Goal: Obtain resource: Obtain resource

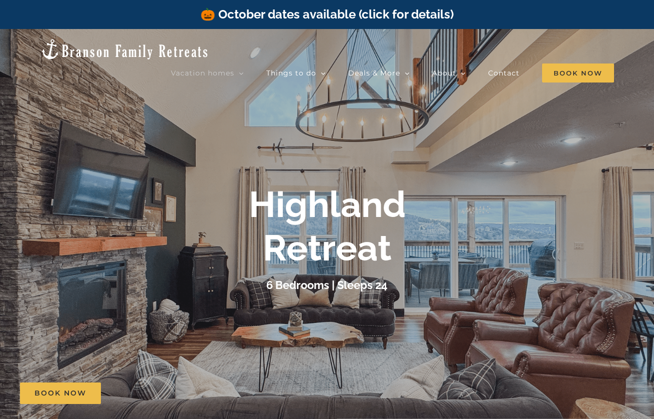
click at [193, 4] on div "🎃 October dates available (click for details)" at bounding box center [327, 14] width 654 height 29
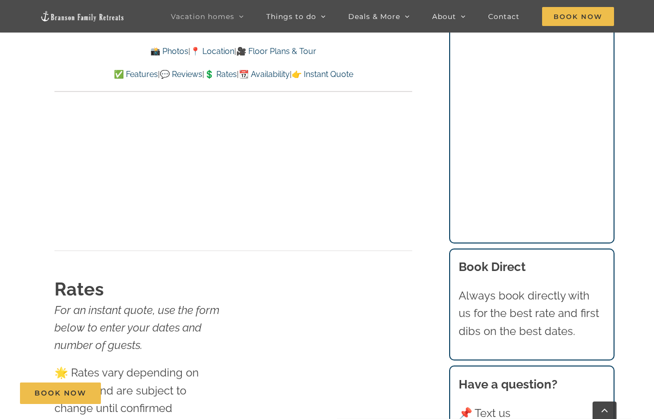
scroll to position [5845, 0]
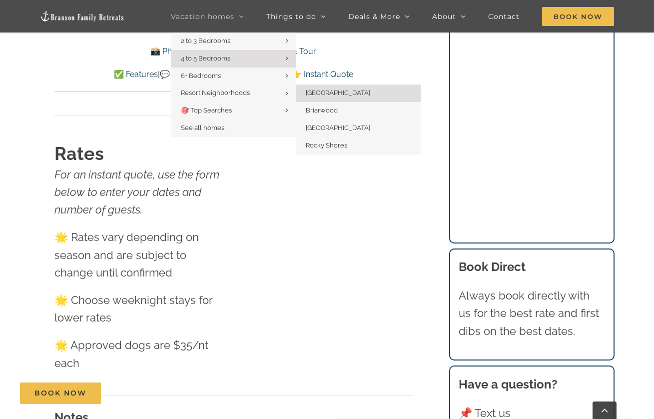
click at [313, 91] on span "[GEOGRAPHIC_DATA]" at bounding box center [338, 92] width 64 height 7
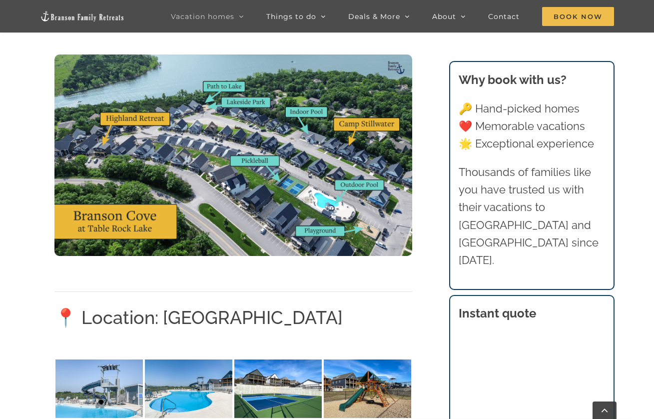
scroll to position [1264, 0]
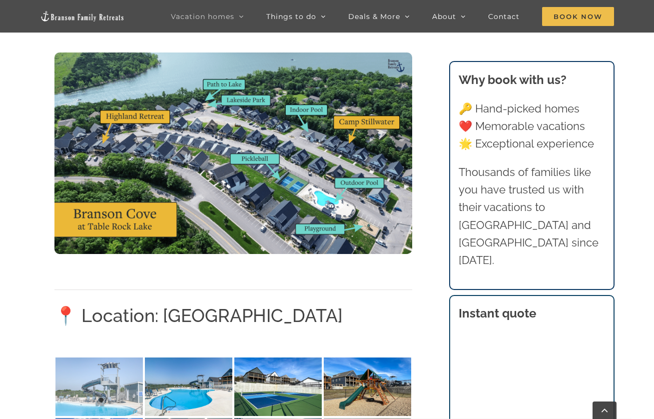
click at [133, 364] on img at bounding box center [98, 386] width 87 height 58
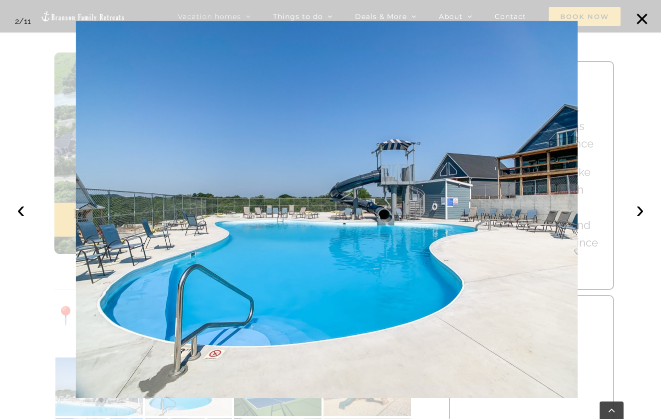
click at [608, 200] on div at bounding box center [330, 209] width 661 height 419
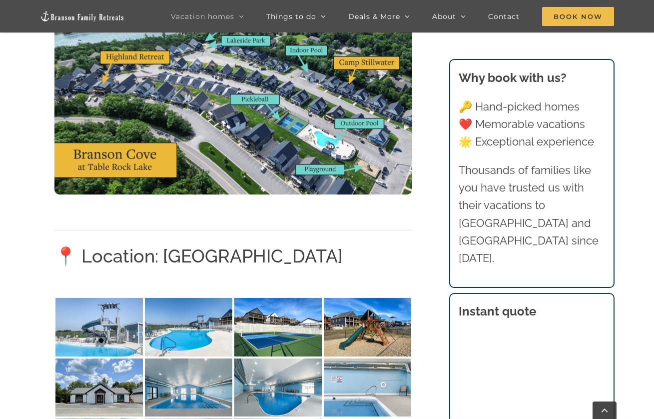
scroll to position [1398, 0]
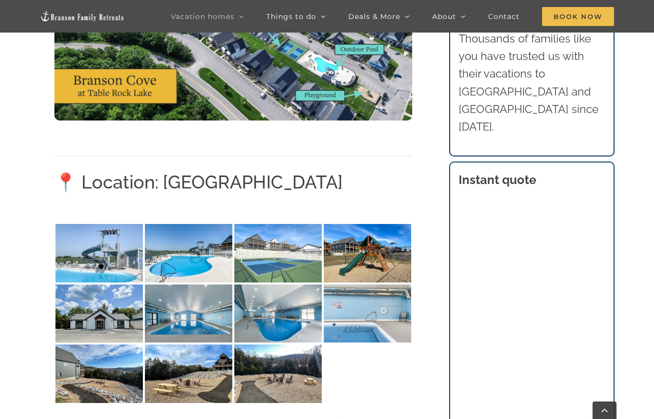
click at [281, 241] on img at bounding box center [277, 253] width 87 height 58
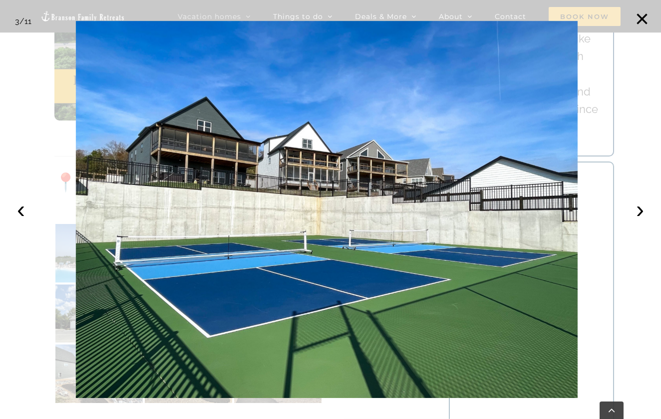
click at [614, 120] on div at bounding box center [330, 209] width 661 height 419
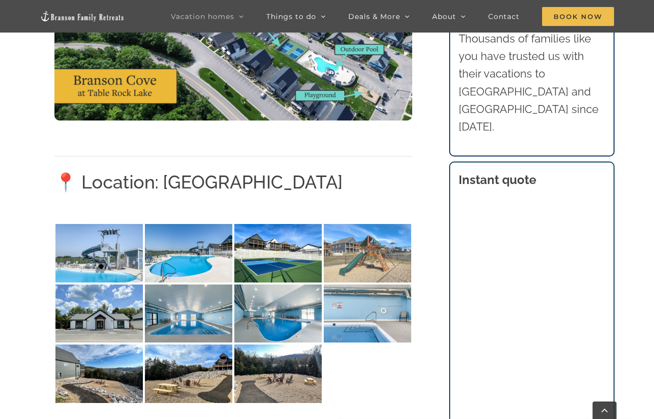
click at [395, 260] on img at bounding box center [367, 253] width 87 height 58
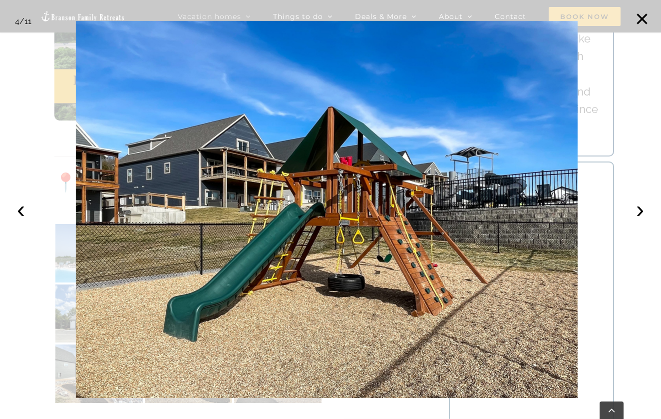
click at [18, 138] on div at bounding box center [330, 209] width 661 height 419
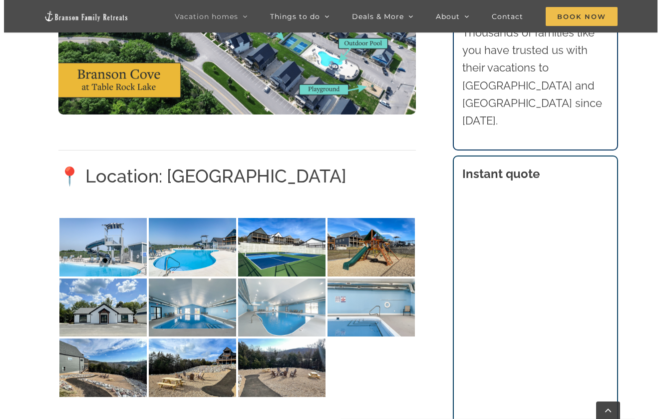
scroll to position [1418, 0]
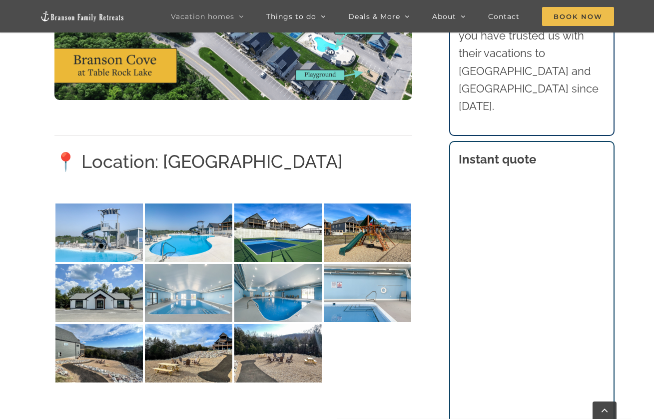
click at [220, 297] on img at bounding box center [188, 293] width 87 height 58
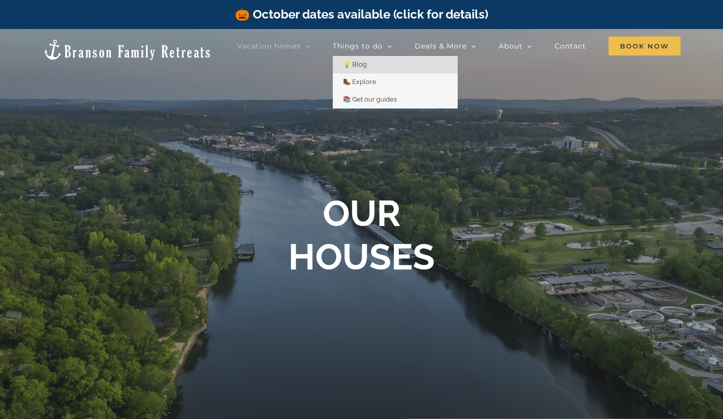
click at [360, 66] on span "💡 Blog" at bounding box center [355, 63] width 24 height 7
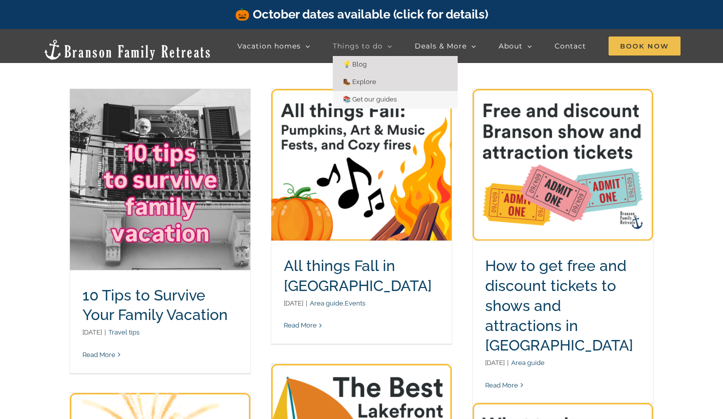
click at [367, 83] on span "🥾 Explore" at bounding box center [359, 81] width 33 height 7
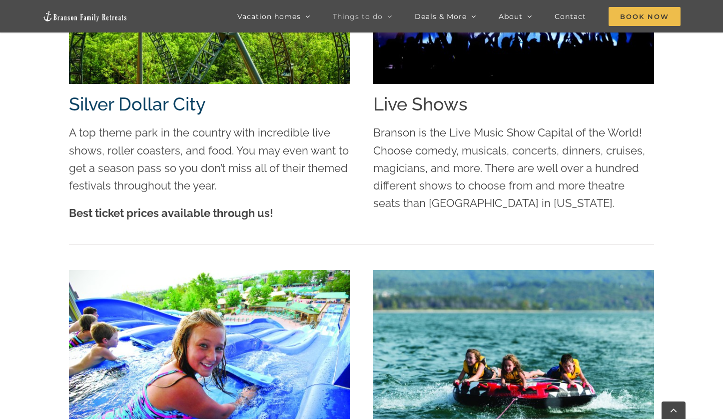
scroll to position [1561, 0]
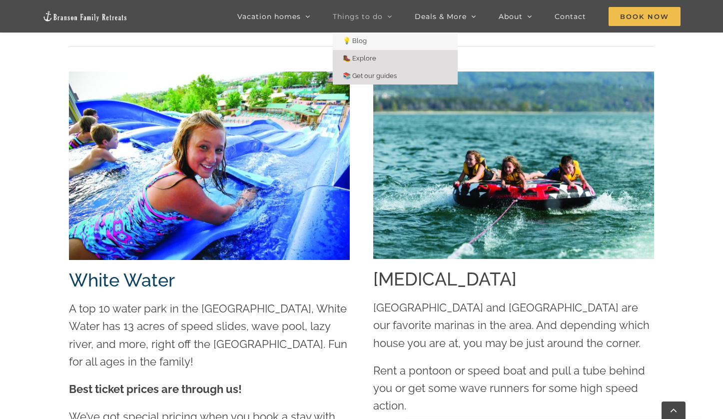
click at [375, 74] on span "📚 Get our guides" at bounding box center [370, 75] width 54 height 7
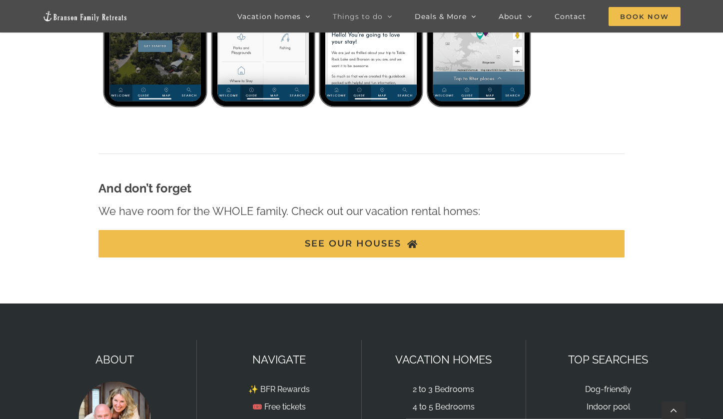
scroll to position [422, 0]
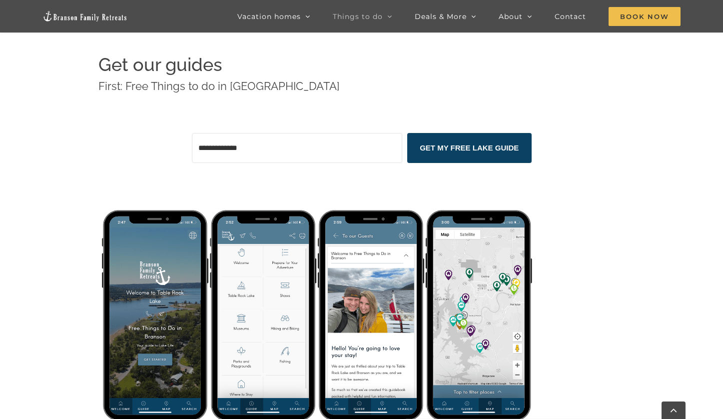
click at [329, 153] on input "Email Address" at bounding box center [297, 148] width 210 height 30
click at [301, 151] on input "Email Address" at bounding box center [297, 148] width 210 height 30
type input "**********"
click at [471, 147] on button "GET MY FREE LAKE GUIDE" at bounding box center [469, 148] width 124 height 30
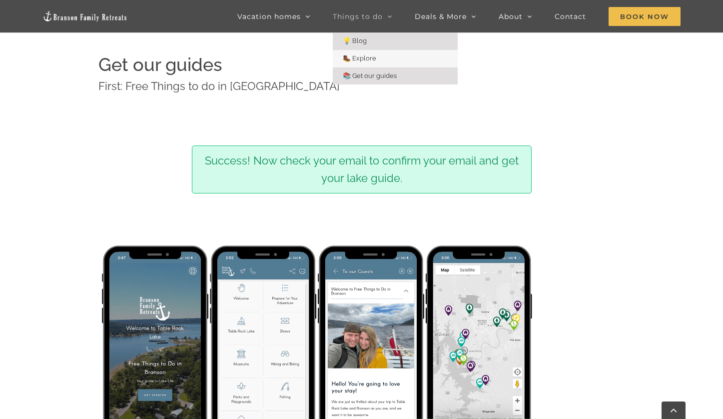
click at [367, 40] on span "💡 Blog" at bounding box center [355, 40] width 24 height 7
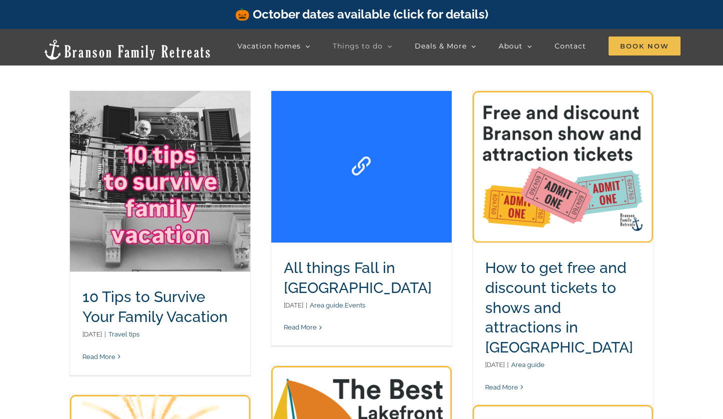
click at [324, 238] on link "All things Fall in Branson" at bounding box center [361, 166] width 180 height 151
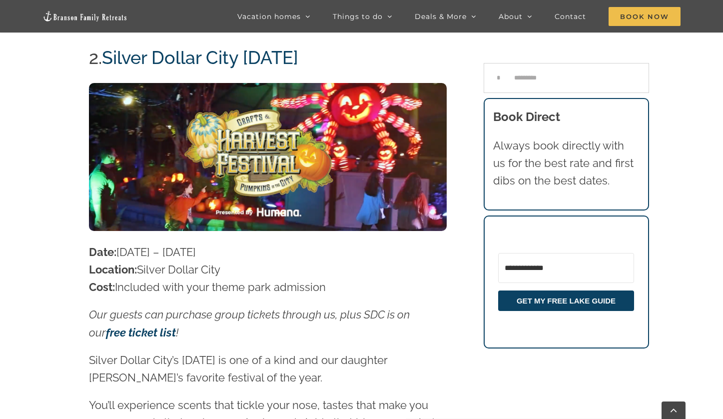
scroll to position [1220, 0]
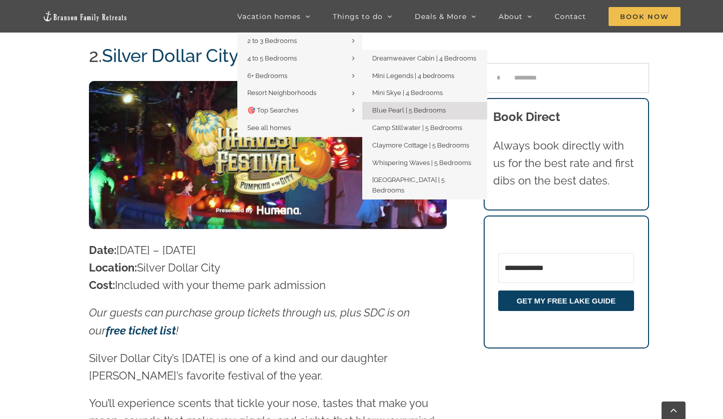
click at [392, 111] on span "Blue Pearl | 5 Bedrooms" at bounding box center [408, 109] width 73 height 7
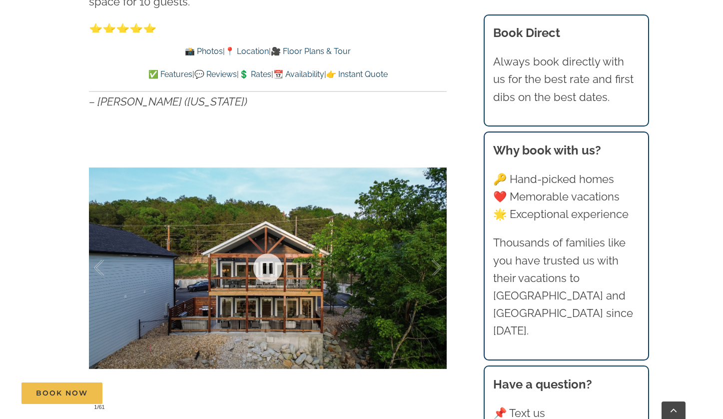
scroll to position [628, 0]
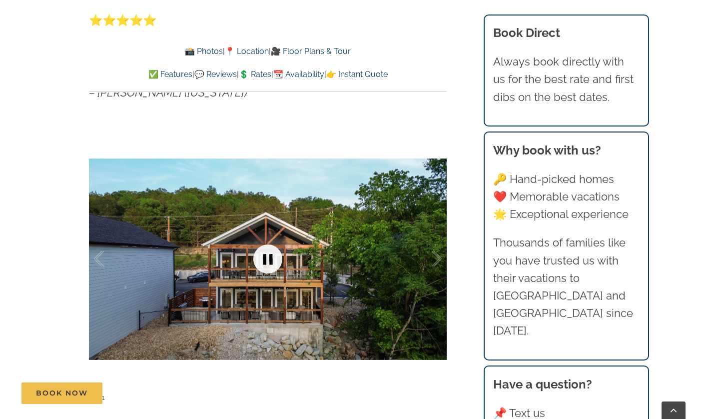
click at [269, 263] on link at bounding box center [268, 259] width 40 height 40
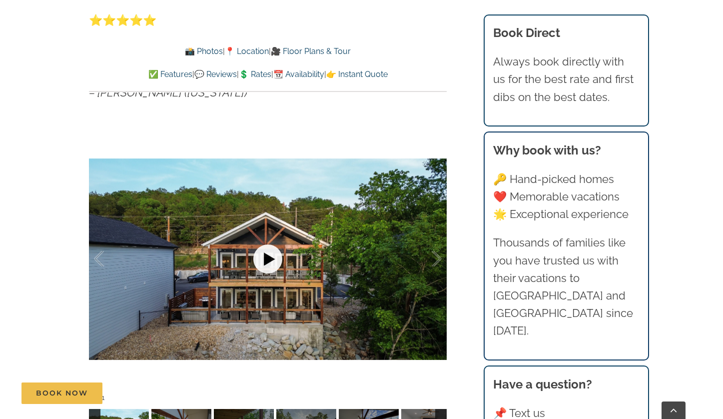
click at [268, 263] on link at bounding box center [268, 259] width 40 height 40
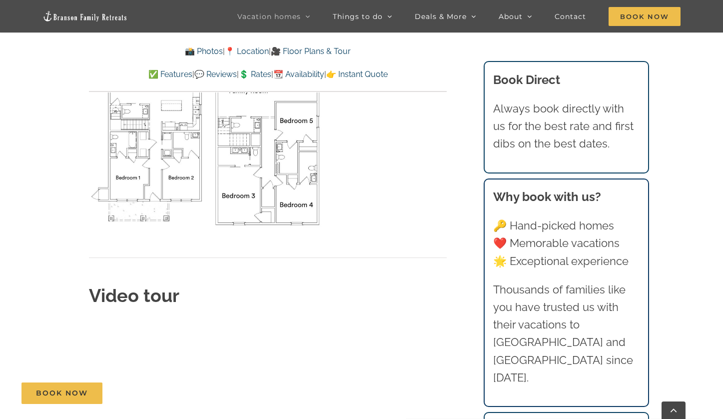
scroll to position [3601, 0]
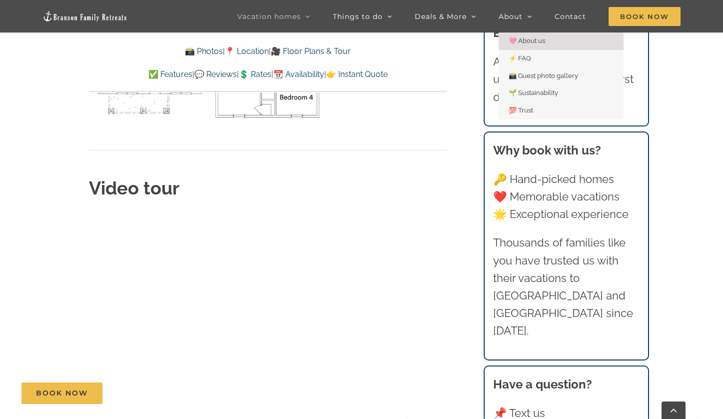
click at [530, 44] on span "🩷 About us" at bounding box center [527, 40] width 36 height 7
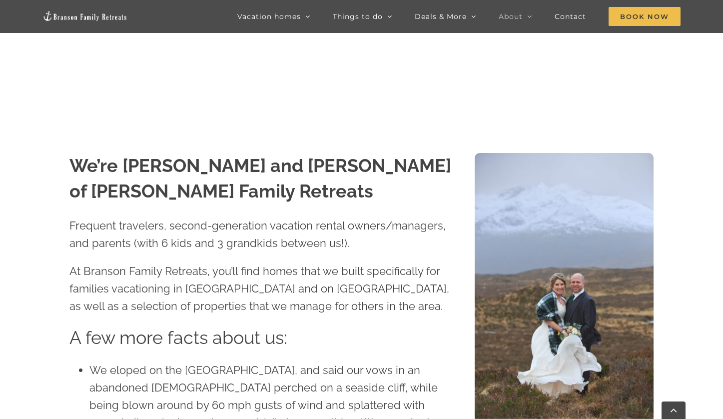
scroll to position [468, 0]
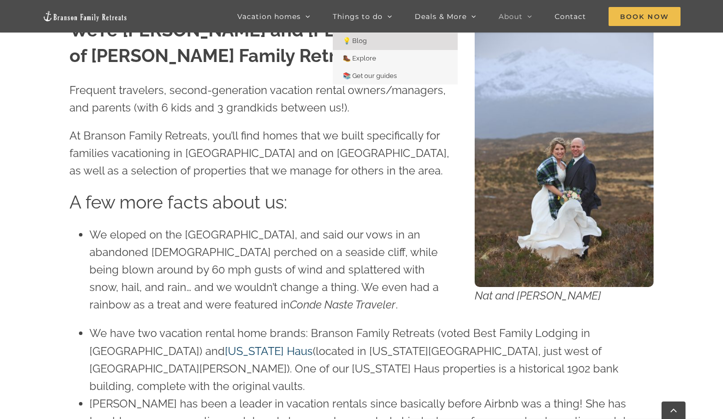
click at [361, 42] on span "💡 Blog" at bounding box center [355, 40] width 24 height 7
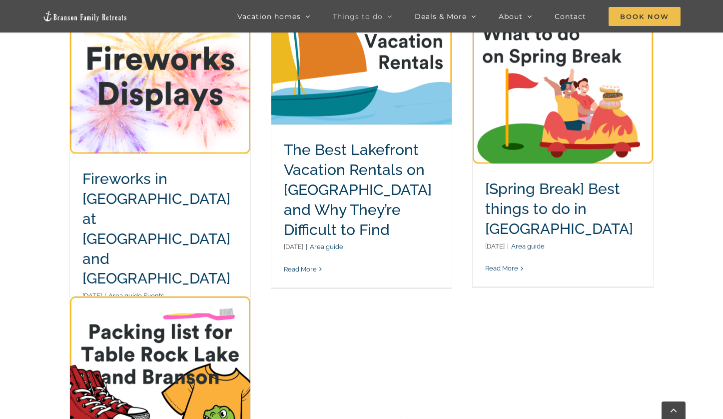
scroll to position [479, 0]
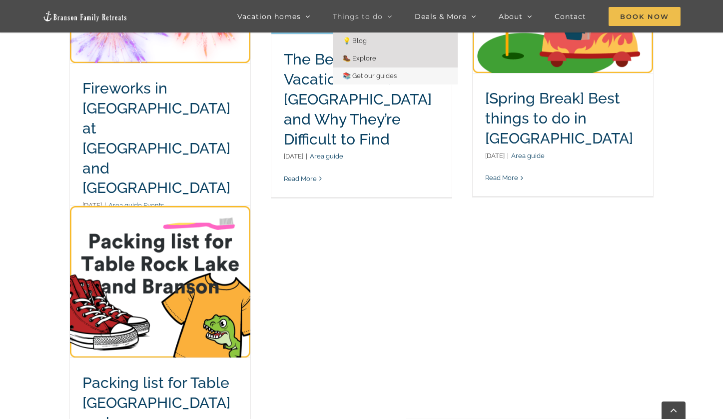
click at [364, 59] on span "🥾 Explore" at bounding box center [359, 57] width 33 height 7
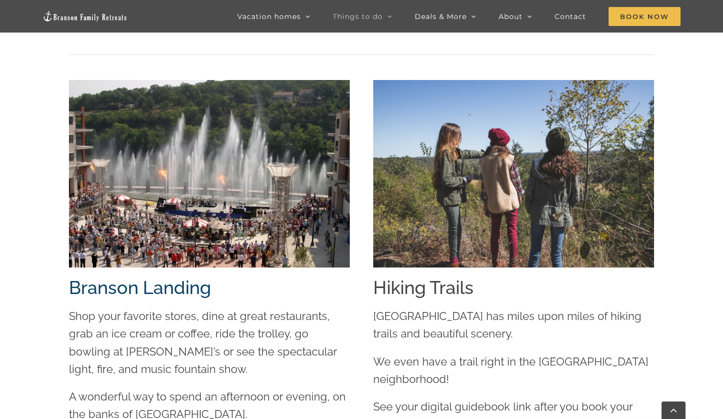
scroll to position [1848, 0]
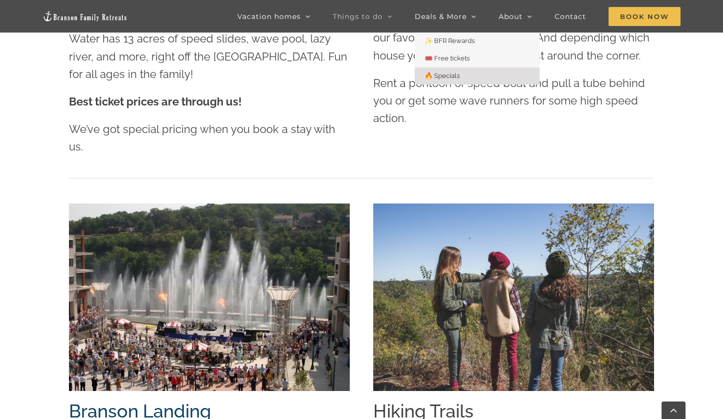
click at [448, 76] on span "🔥 Specials" at bounding box center [442, 75] width 35 height 7
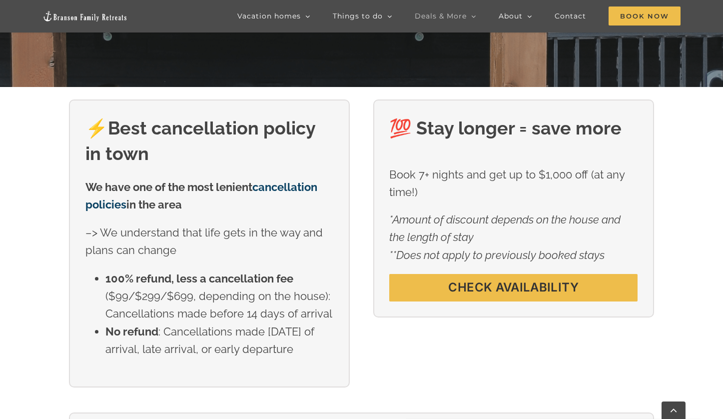
scroll to position [334, 0]
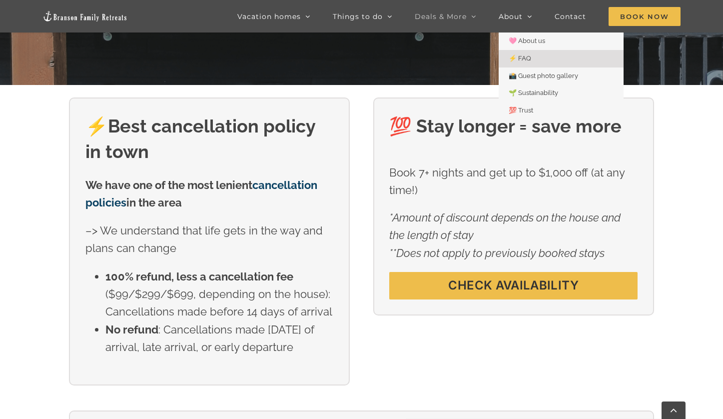
click at [523, 61] on span "⚡️ FAQ" at bounding box center [520, 57] width 22 height 7
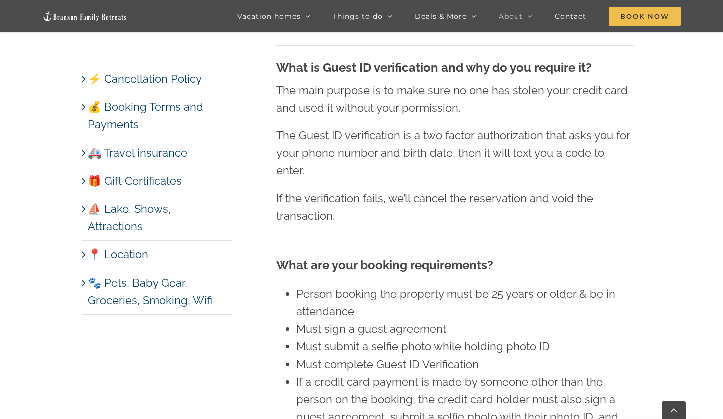
scroll to position [1175, 0]
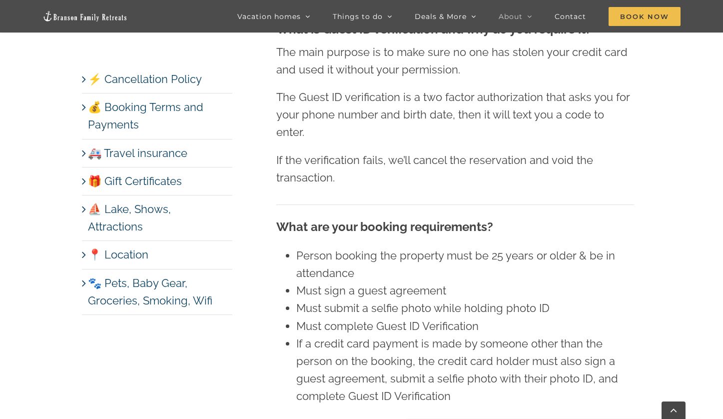
click at [120, 248] on link "📍 Location" at bounding box center [118, 254] width 60 height 13
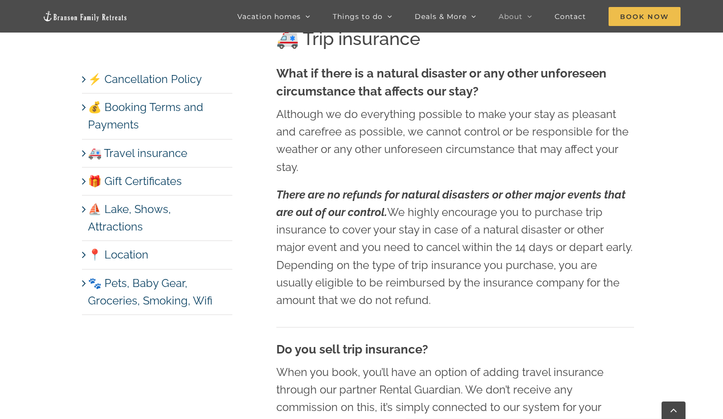
scroll to position [2828, 0]
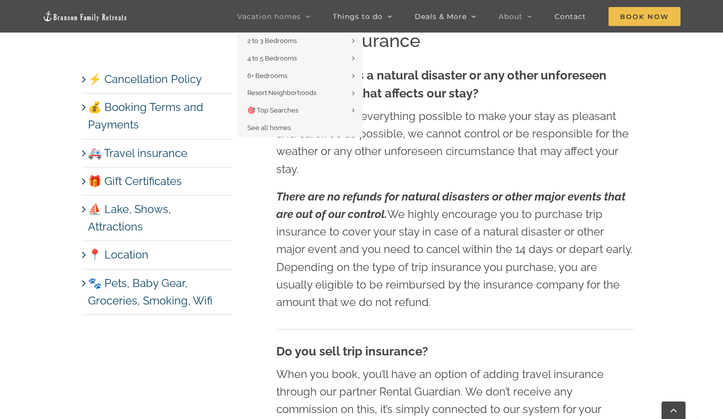
click at [245, 17] on span "Vacation homes" at bounding box center [268, 16] width 63 height 7
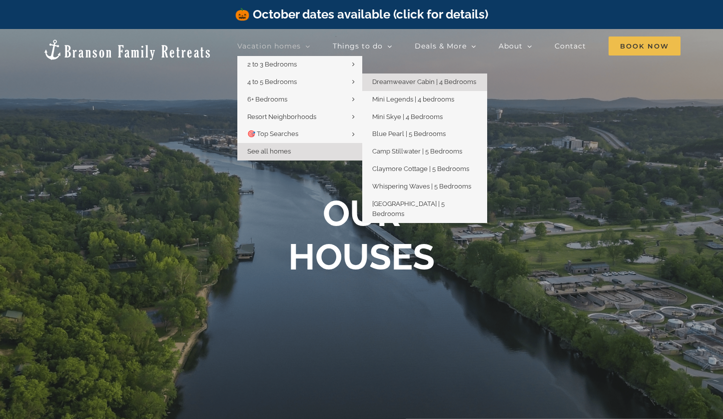
click at [384, 79] on span "Dreamweaver Cabin | 4 Bedrooms" at bounding box center [424, 81] width 104 height 7
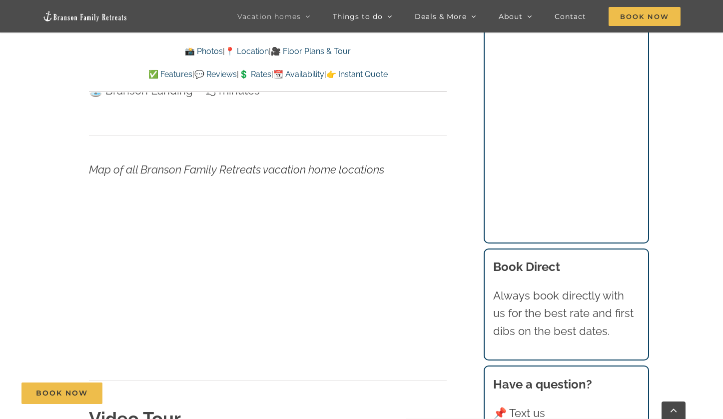
scroll to position [3486, 0]
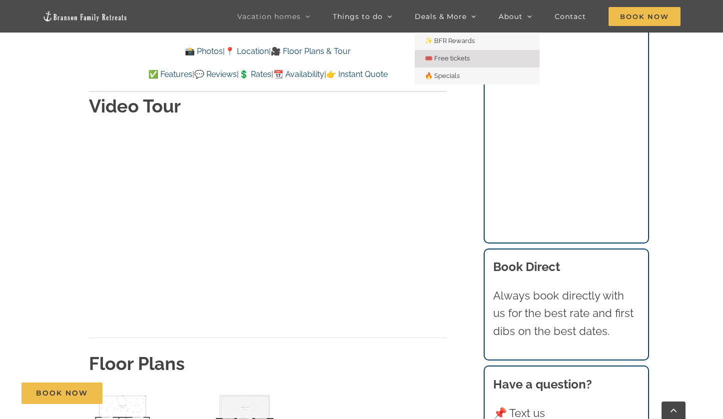
click at [452, 58] on span "🎟️ Free tickets" at bounding box center [447, 57] width 45 height 7
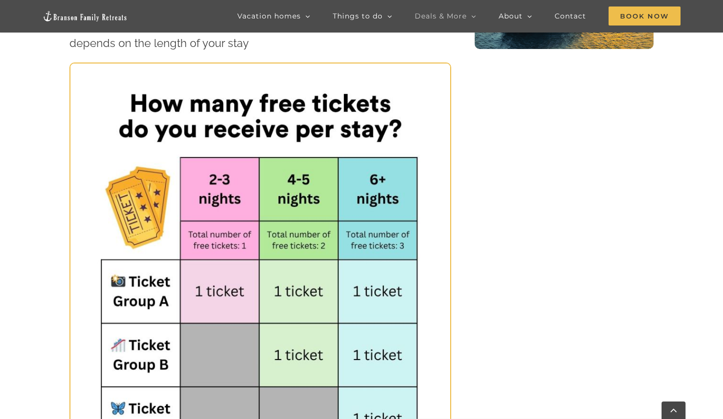
scroll to position [675, 0]
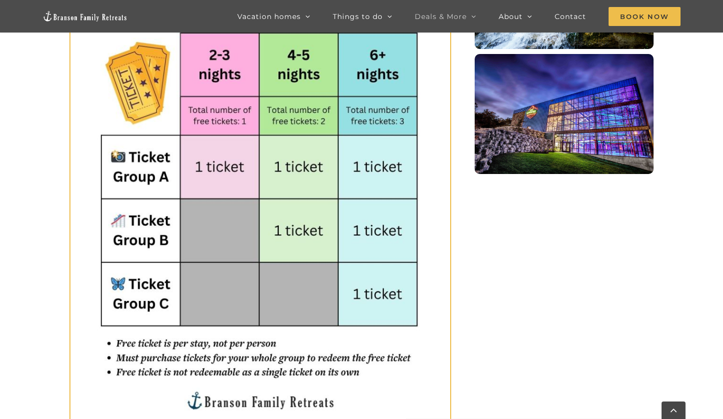
click at [334, 210] on img at bounding box center [260, 186] width 380 height 495
click at [298, 181] on img at bounding box center [260, 186] width 380 height 495
click at [299, 182] on img at bounding box center [260, 186] width 380 height 495
drag, startPoint x: 299, startPoint y: 182, endPoint x: 301, endPoint y: 192, distance: 10.3
click at [299, 182] on img at bounding box center [260, 186] width 380 height 495
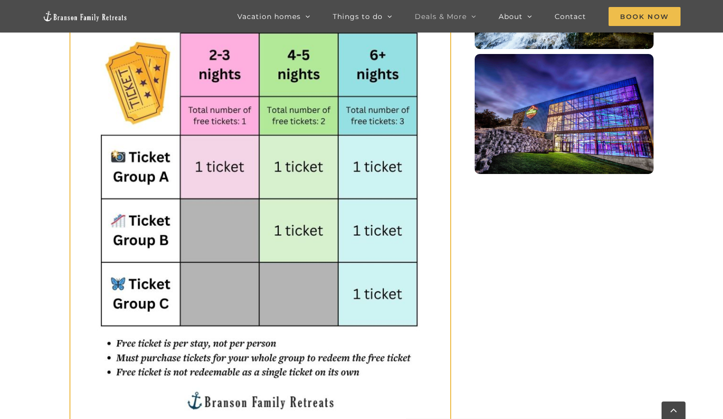
click at [302, 196] on img at bounding box center [260, 186] width 380 height 495
click at [307, 156] on img at bounding box center [260, 186] width 380 height 495
click at [497, 253] on div "🎟️ Free attraction tickets Get free attraction tickets when you stay with us! H…" at bounding box center [361, 410] width 584 height 1274
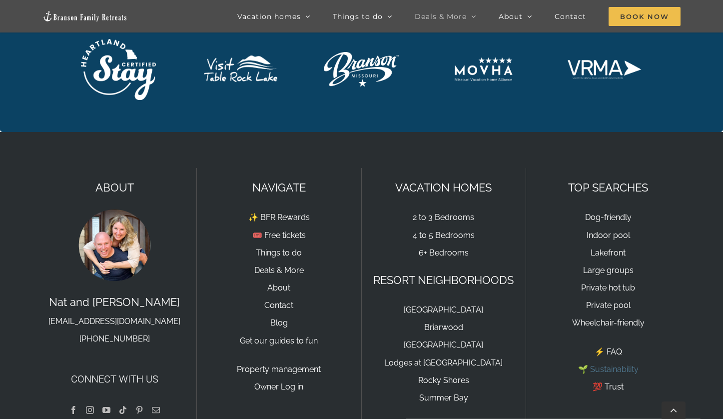
scroll to position [2328, 0]
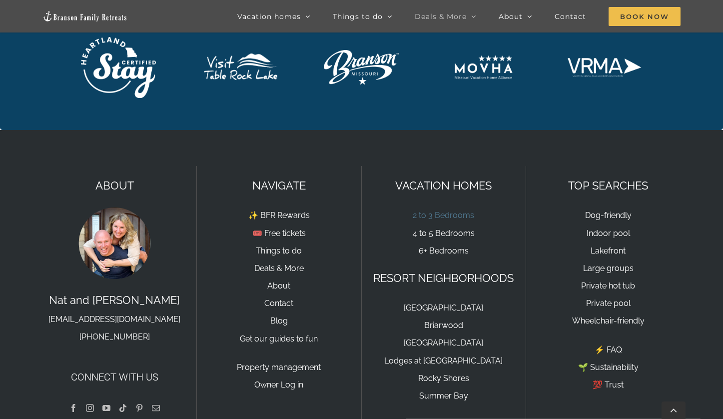
click at [439, 210] on link "2 to 3 Bedrooms" at bounding box center [443, 214] width 61 height 9
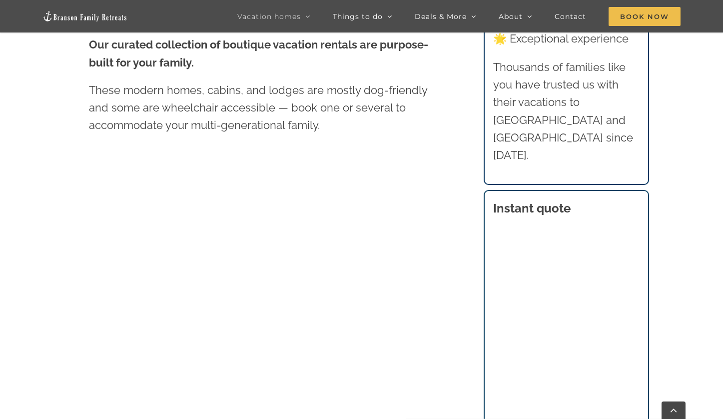
scroll to position [427, 0]
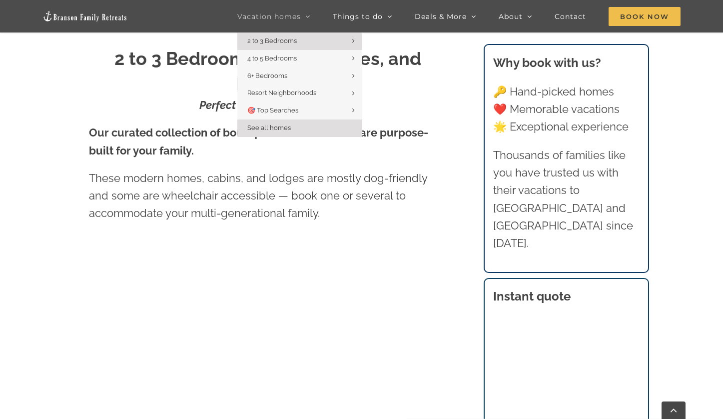
click at [261, 126] on span "See all homes" at bounding box center [268, 127] width 43 height 7
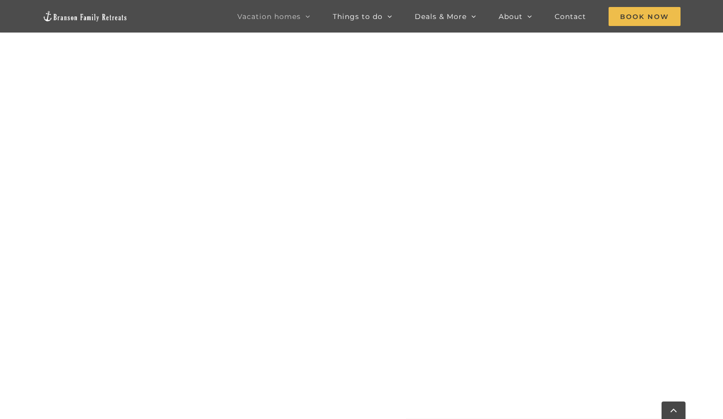
scroll to position [616, 0]
